Goal: Task Accomplishment & Management: Use online tool/utility

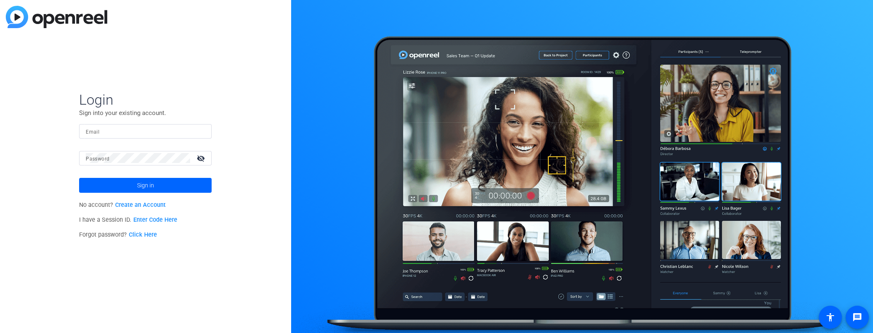
click at [166, 135] on input "Email" at bounding box center [145, 131] width 119 height 10
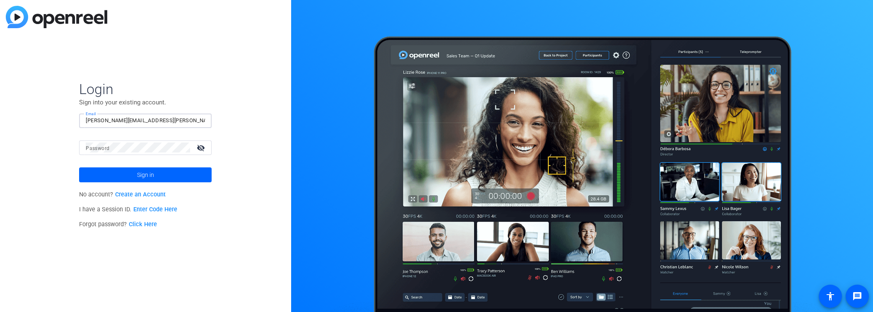
type input "[PERSON_NAME][EMAIL_ADDRESS][PERSON_NAME][DOMAIN_NAME]"
click at [171, 173] on span at bounding box center [145, 175] width 132 height 20
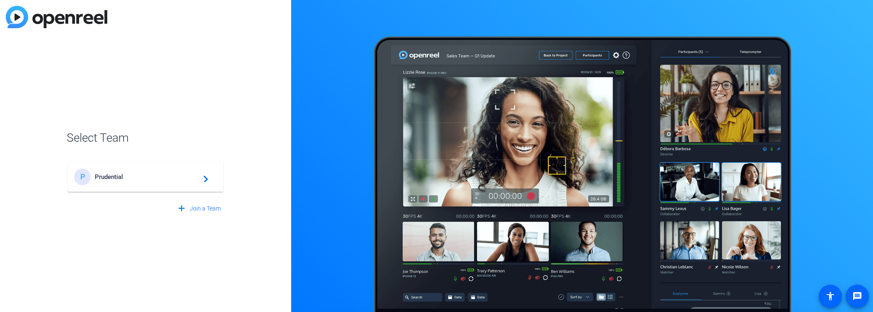
click at [89, 176] on div "P" at bounding box center [82, 176] width 17 height 17
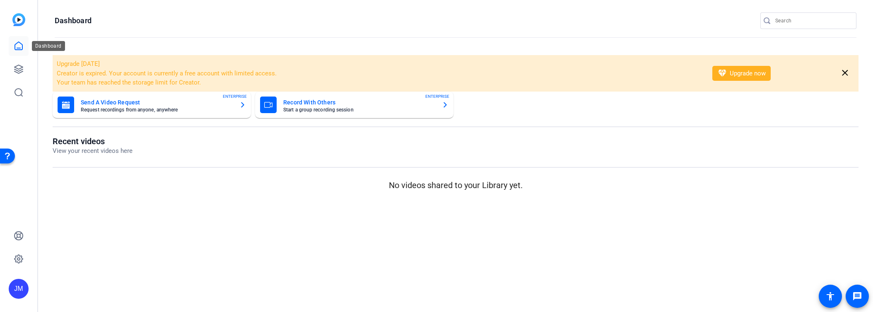
click at [19, 46] on icon at bounding box center [19, 46] width 10 height 10
click at [19, 70] on icon at bounding box center [19, 69] width 10 height 10
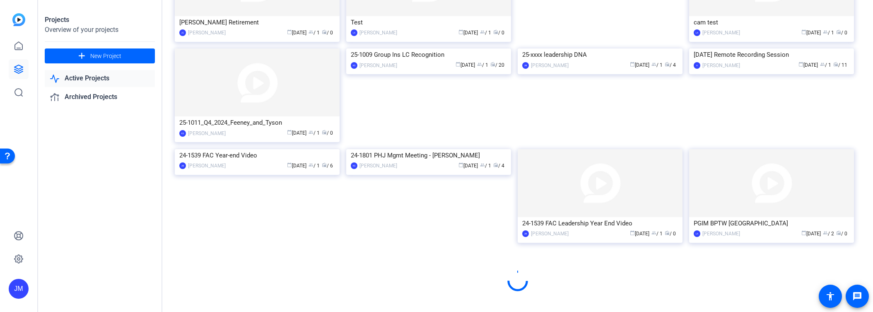
scroll to position [414, 0]
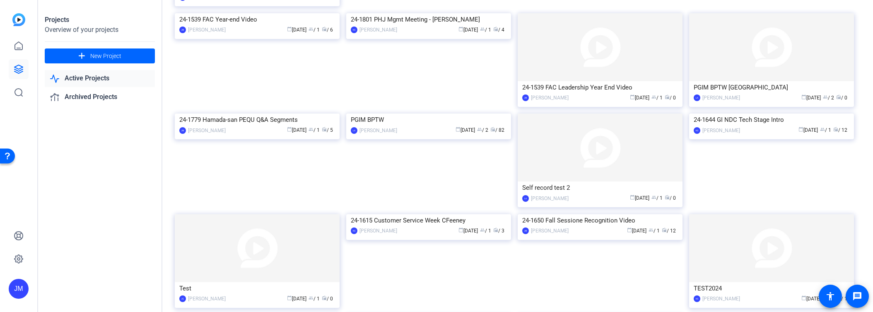
click at [273, 13] on img at bounding box center [257, 13] width 165 height 0
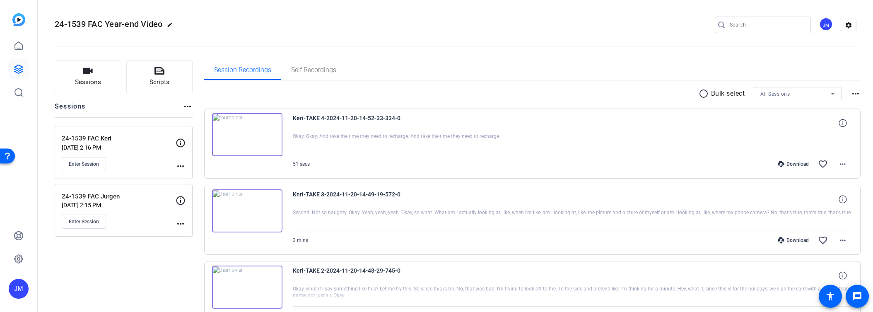
scroll to position [2, 0]
click at [79, 159] on span "Enter Session" at bounding box center [84, 161] width 30 height 7
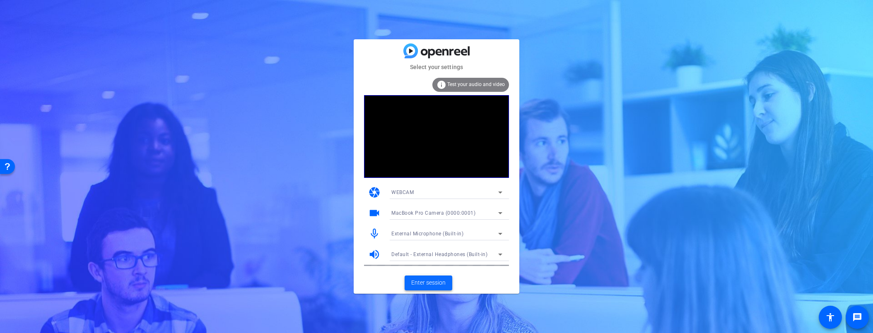
click at [438, 282] on span "Enter session" at bounding box center [428, 283] width 34 height 9
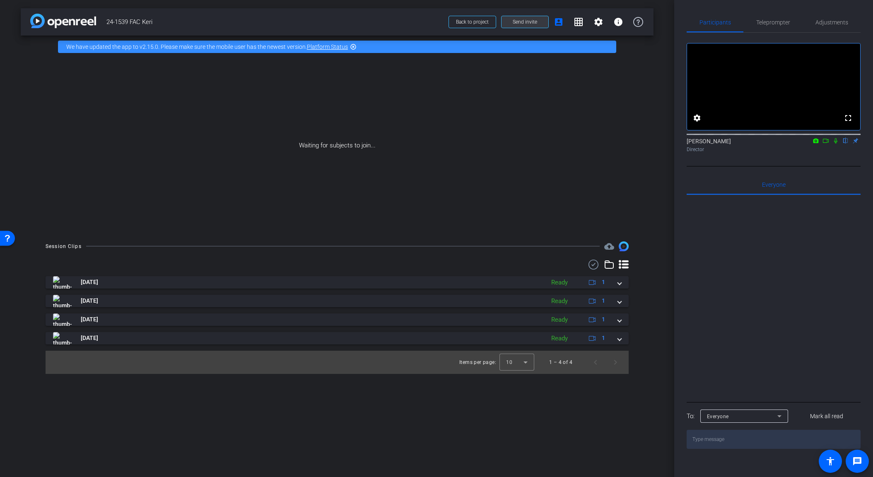
click at [526, 23] on span "Send invite" at bounding box center [524, 22] width 24 height 7
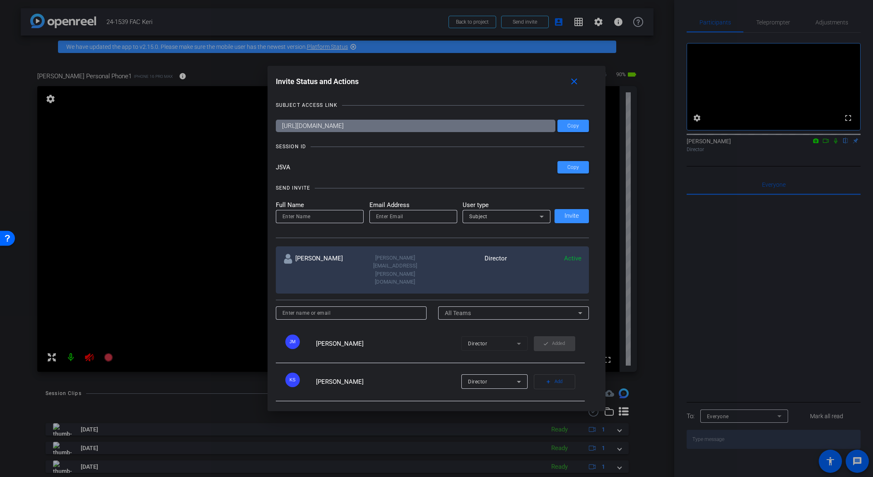
click at [72, 333] on div at bounding box center [436, 238] width 873 height 477
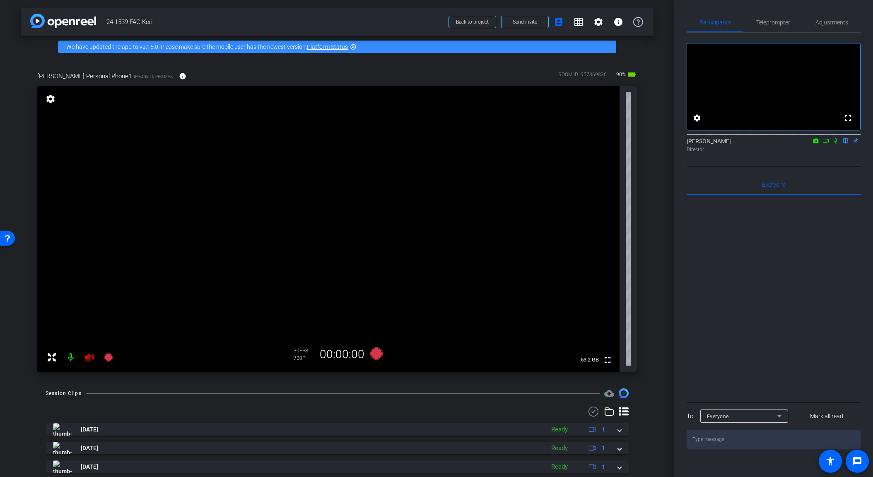
click at [72, 333] on mat-icon at bounding box center [71, 357] width 17 height 17
click at [824, 24] on span "Adjustments" at bounding box center [831, 22] width 33 height 6
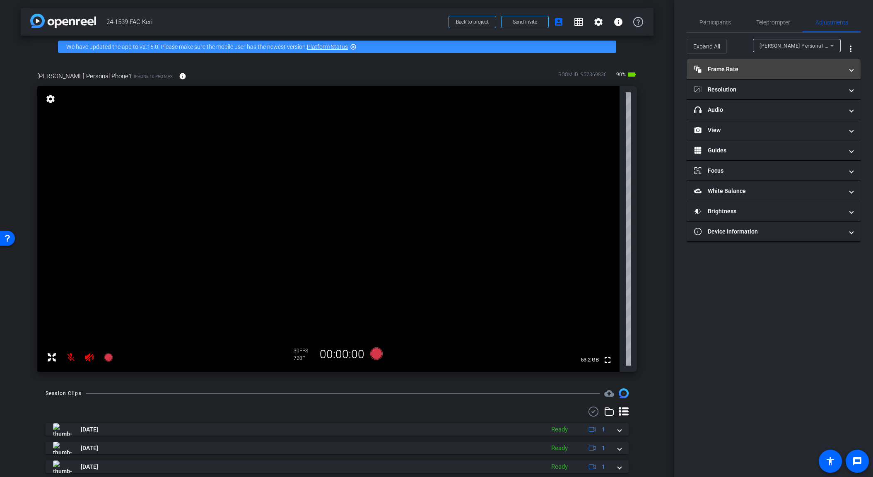
click at [855, 68] on mat-expansion-panel-header "Frame Rate Frame Rate" at bounding box center [773, 69] width 174 height 20
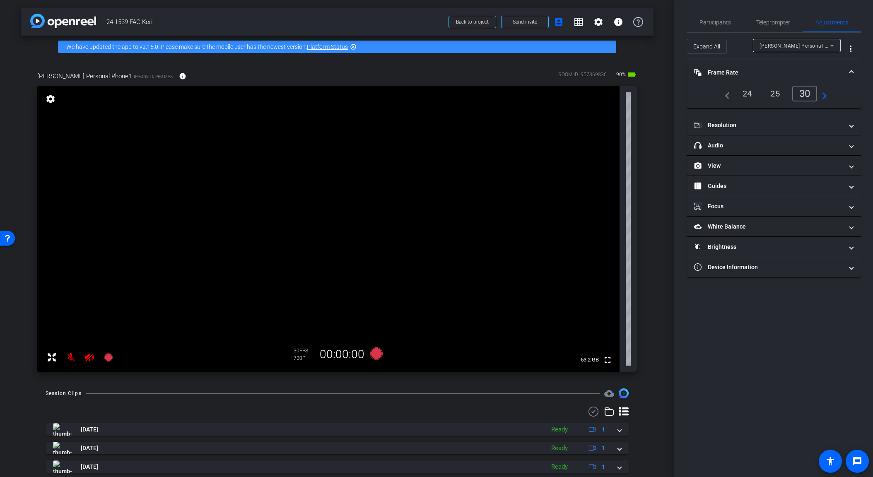
click at [854, 68] on mat-expansion-panel-header "Frame Rate Frame Rate" at bounding box center [773, 72] width 174 height 26
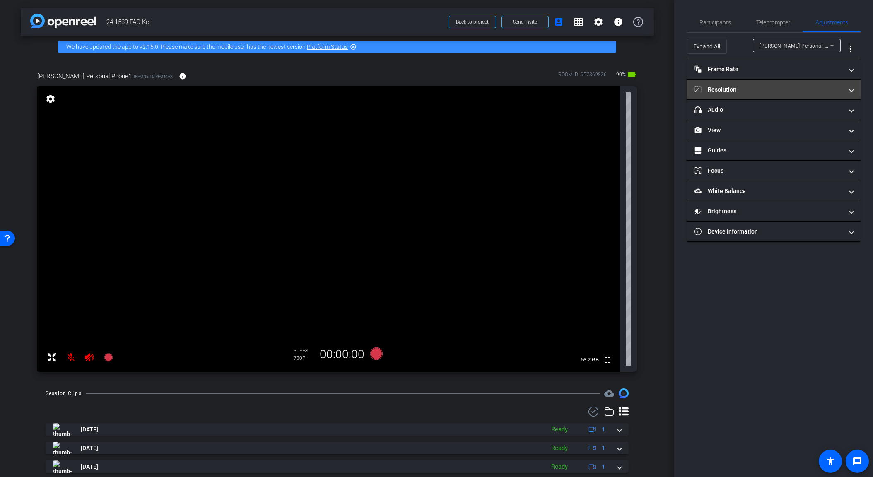
click at [851, 89] on span at bounding box center [850, 89] width 3 height 9
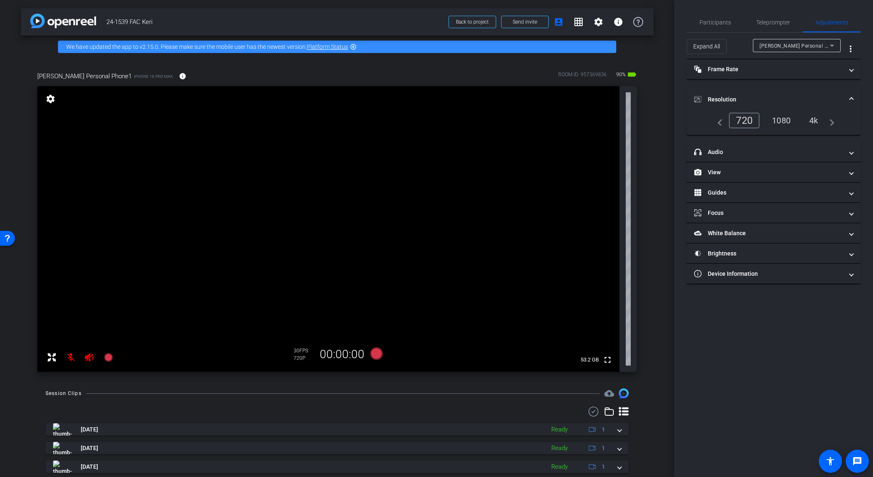
click at [788, 124] on div "1080" at bounding box center [780, 120] width 31 height 14
click at [851, 98] on span at bounding box center [850, 99] width 3 height 9
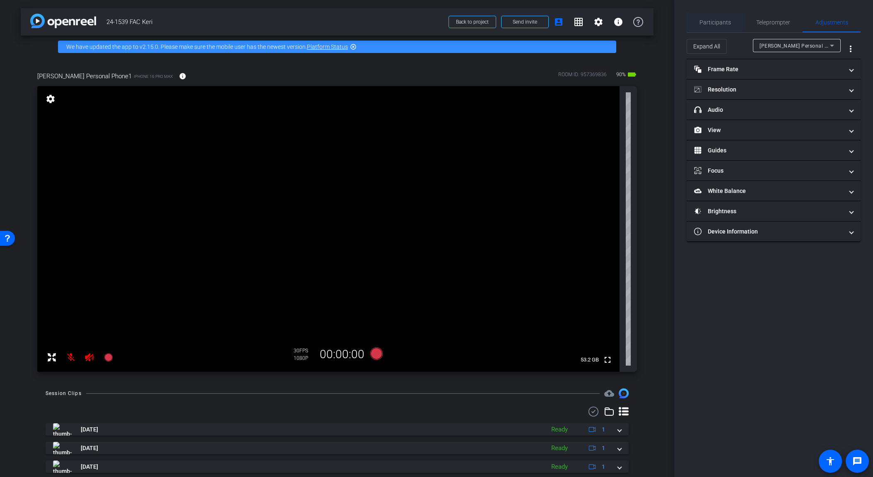
click at [719, 23] on span "Participants" at bounding box center [714, 22] width 31 height 6
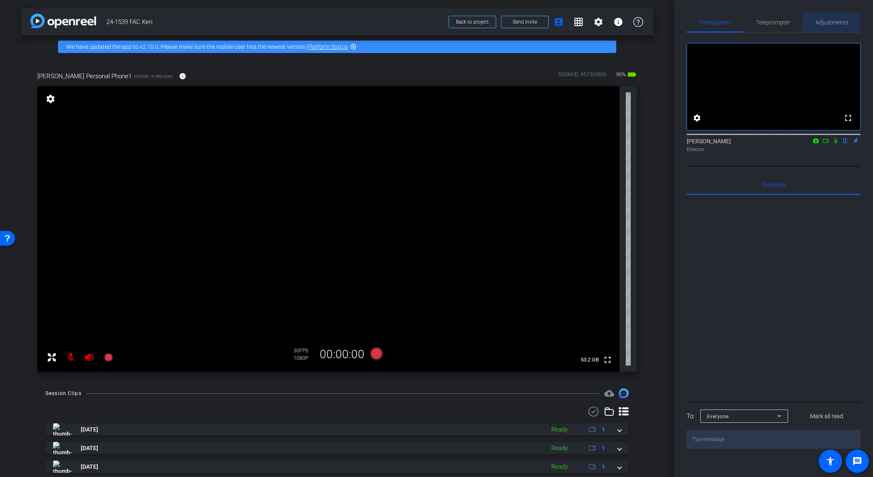
click at [829, 22] on span "Adjustments" at bounding box center [831, 22] width 33 height 6
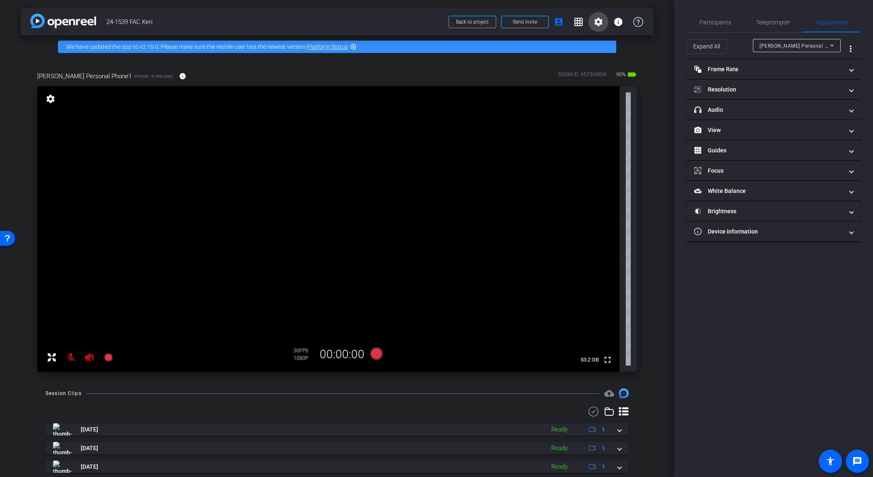
click at [599, 21] on mat-icon "settings" at bounding box center [598, 22] width 10 height 10
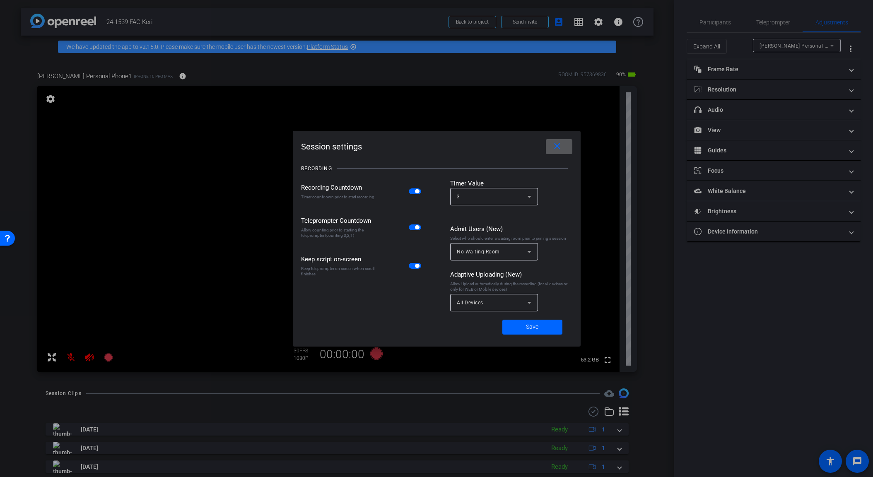
click at [559, 145] on mat-icon "close" at bounding box center [557, 146] width 10 height 10
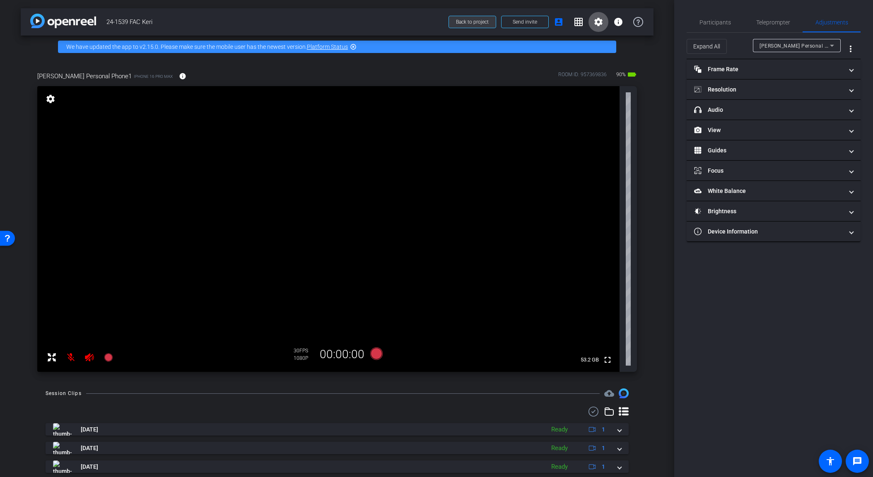
click at [462, 22] on span "Back to project" at bounding box center [472, 22] width 33 height 6
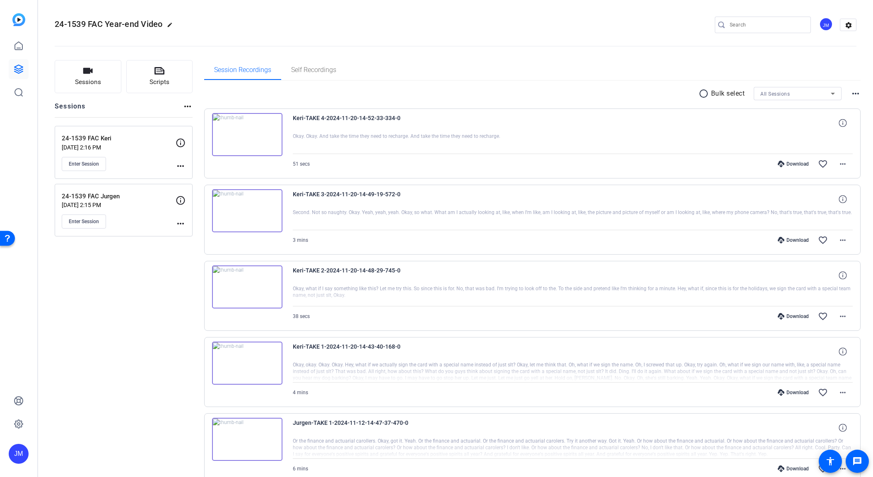
click at [15, 333] on div "JM" at bounding box center [19, 454] width 20 height 20
click at [94, 333] on mat-icon "logout" at bounding box center [99, 447] width 10 height 10
